Goal: Navigation & Orientation: Find specific page/section

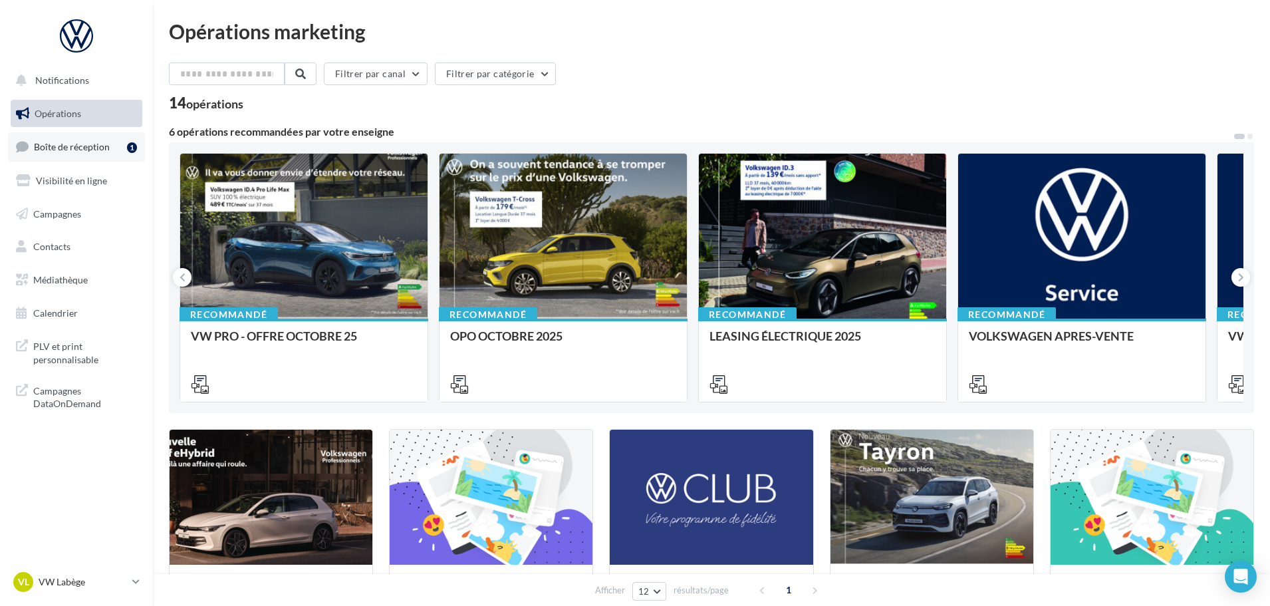
click at [67, 152] on span "Boîte de réception" at bounding box center [72, 146] width 76 height 11
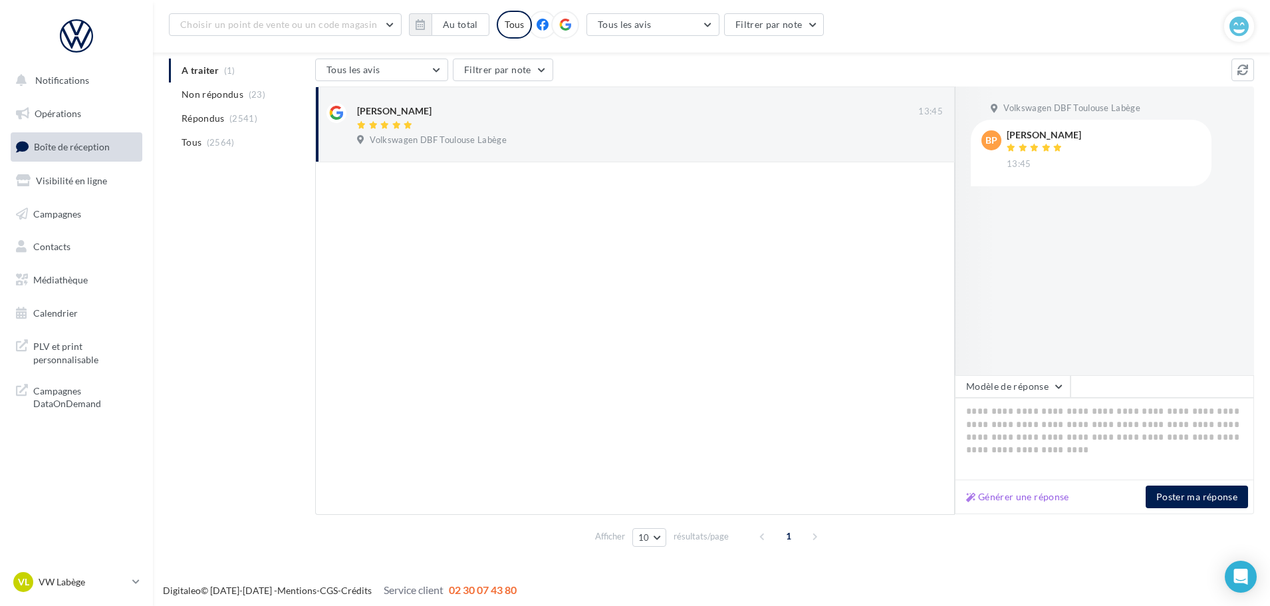
scroll to position [125, 0]
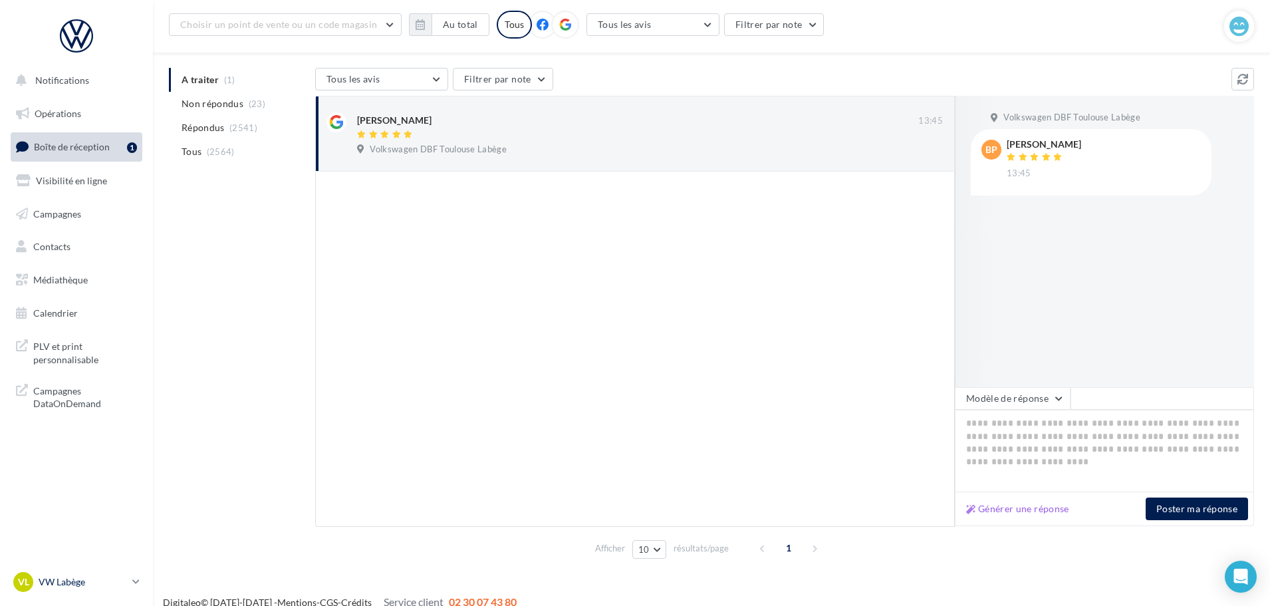
click at [105, 575] on p "VW Labège" at bounding box center [83, 581] width 88 height 13
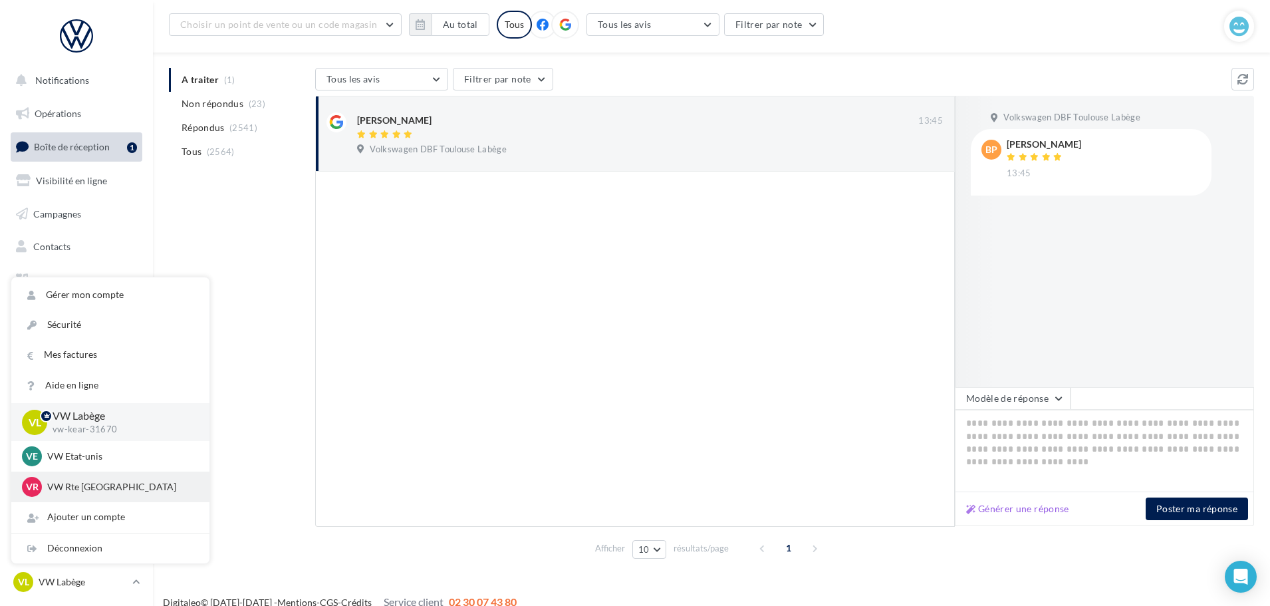
click at [90, 481] on p "VW Rte [GEOGRAPHIC_DATA]" at bounding box center [120, 486] width 146 height 13
